Goal: Navigation & Orientation: Find specific page/section

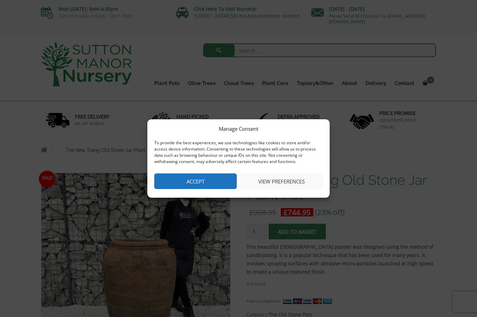
click at [186, 182] on button "Accept" at bounding box center [195, 181] width 82 height 16
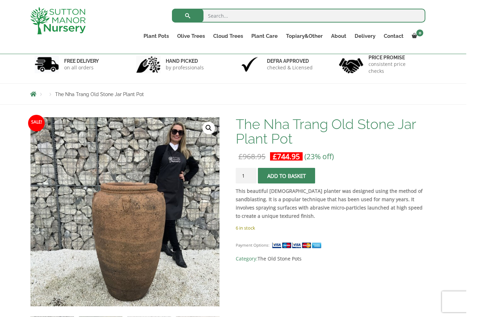
scroll to position [22, 0]
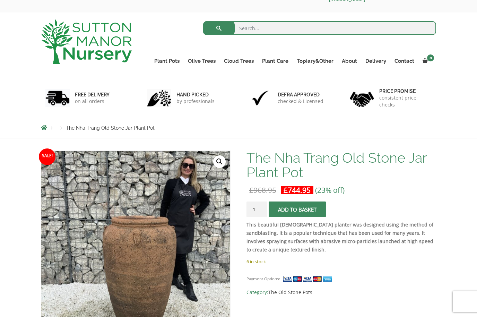
click at [0, 0] on link "Wabi-Sabi" at bounding box center [0, 0] width 0 height 0
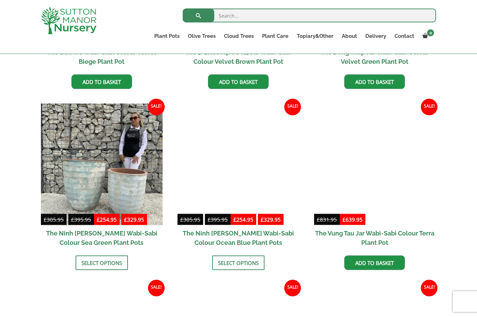
scroll to position [489, 0]
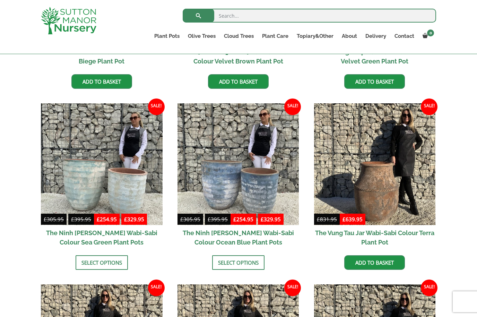
click at [0, 0] on link "Big Bell Pots" at bounding box center [0, 0] width 0 height 0
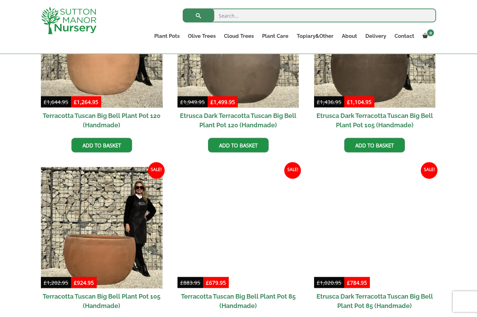
scroll to position [255, 0]
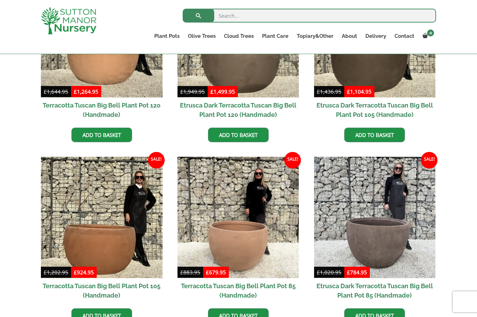
click at [0, 0] on link "Vietnamese Terracotta" at bounding box center [0, 0] width 0 height 0
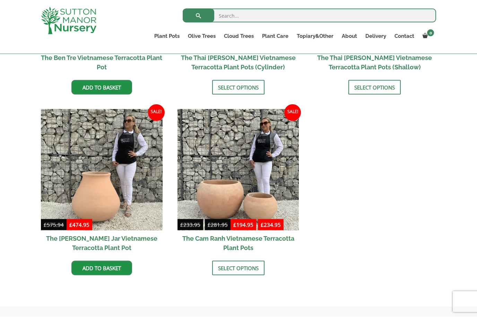
scroll to position [327, 0]
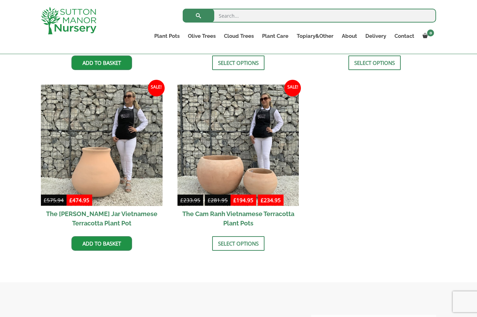
click at [0, 0] on link "Gnarled Olive Trees XXL" at bounding box center [0, 0] width 0 height 0
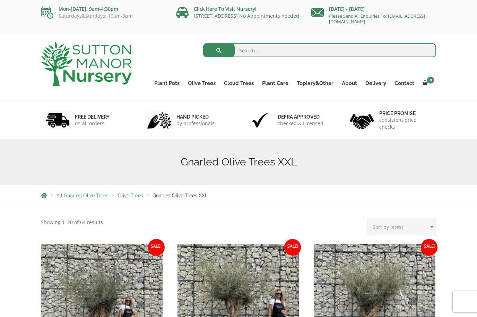
click at [387, 228] on select "Sort by popularity Sort by latest Sort by price: low to high Sort by price: hig…" at bounding box center [401, 226] width 69 height 17
select select "price-desc"
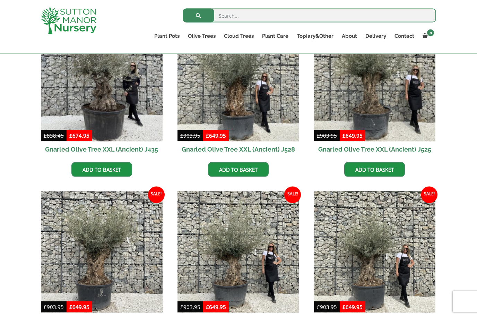
scroll to position [212, 0]
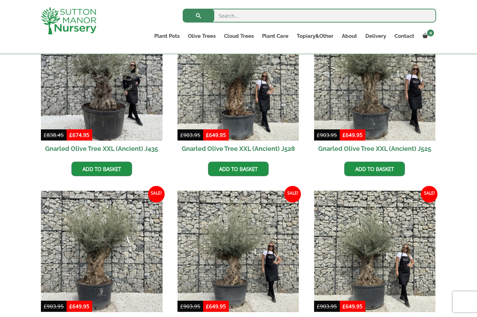
click at [0, 0] on ul "Gnarled Olive Trees Gnarled Olive Trees XXL Gnarled Plateau Olive Tree XL Gnarl…" at bounding box center [0, 0] width 0 height 0
click at [0, 0] on link "Gnarled Olive Trees XXL" at bounding box center [0, 0] width 0 height 0
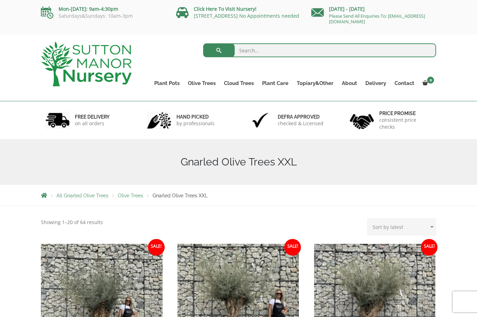
click at [231, 134] on div "hand picked by professionals" at bounding box center [188, 120] width 102 height 38
click at [0, 0] on link "Ilex Crenata Cloud Trees" at bounding box center [0, 0] width 0 height 0
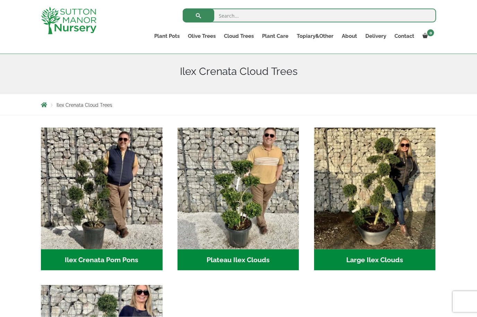
scroll to position [84, 0]
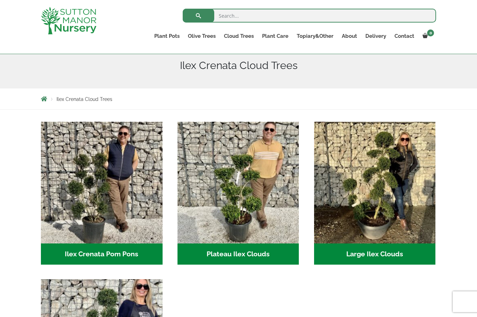
click at [141, 75] on div "Ilex Crenata Cloud Trees" at bounding box center [238, 66] width 405 height 46
click at [0, 0] on link "Castlewellan" at bounding box center [0, 0] width 0 height 0
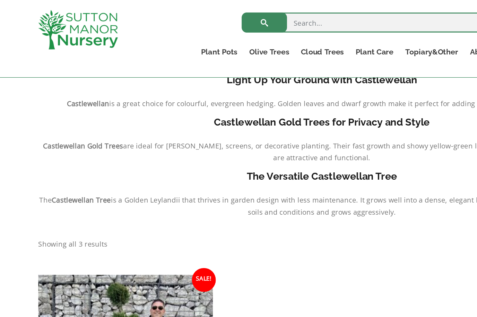
scroll to position [155, 0]
click at [0, 0] on link "Ligustrum Pom Poms" at bounding box center [0, 0] width 0 height 0
